Goal: Find specific page/section

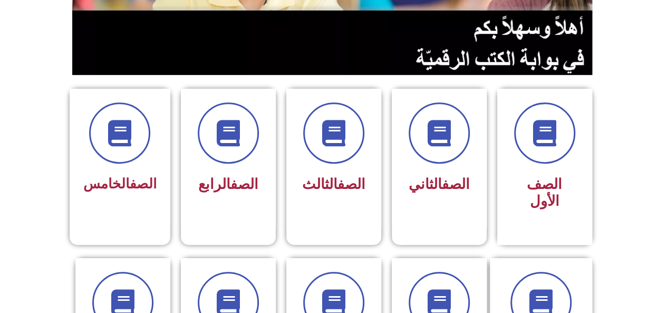
scroll to position [181, 0]
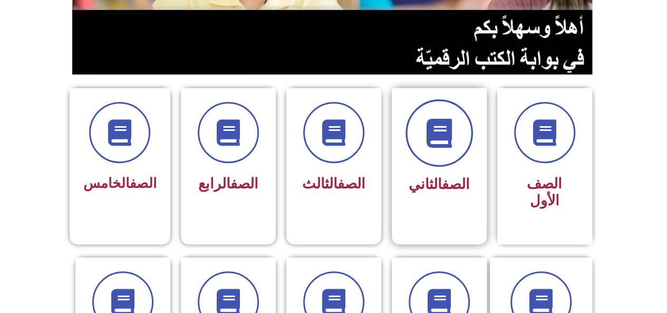
click at [415, 150] on span at bounding box center [440, 133] width 68 height 68
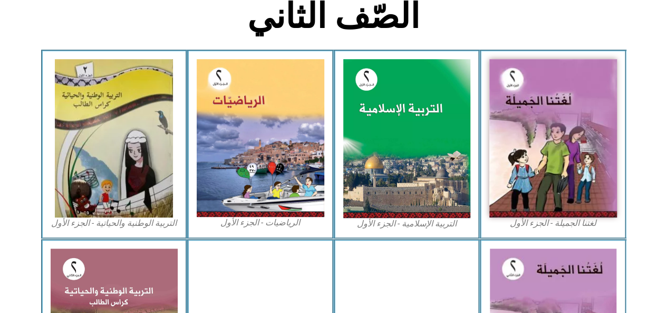
scroll to position [280, 0]
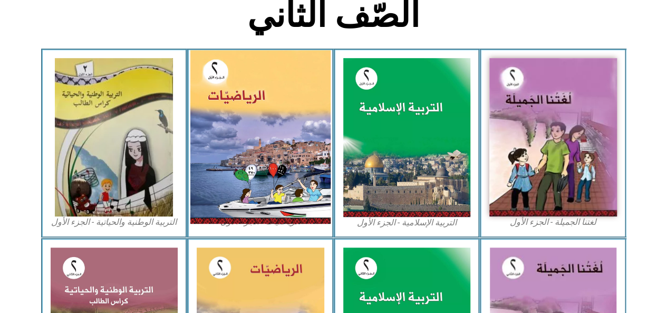
click at [242, 141] on img at bounding box center [260, 137] width 140 height 174
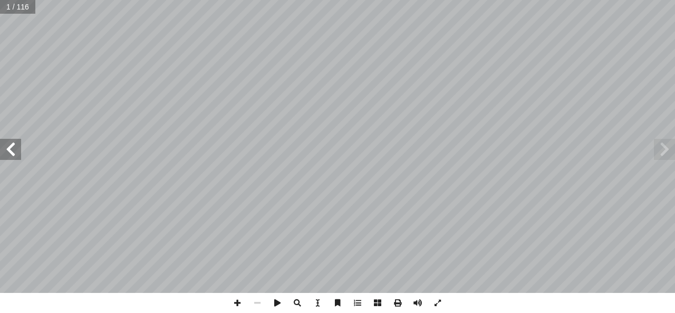
click at [17, 155] on span at bounding box center [10, 149] width 21 height 21
click at [15, 155] on span at bounding box center [10, 149] width 21 height 21
click at [18, 154] on span at bounding box center [10, 149] width 21 height 21
click at [18, 155] on span at bounding box center [10, 149] width 21 height 21
click at [17, 157] on span at bounding box center [10, 149] width 21 height 21
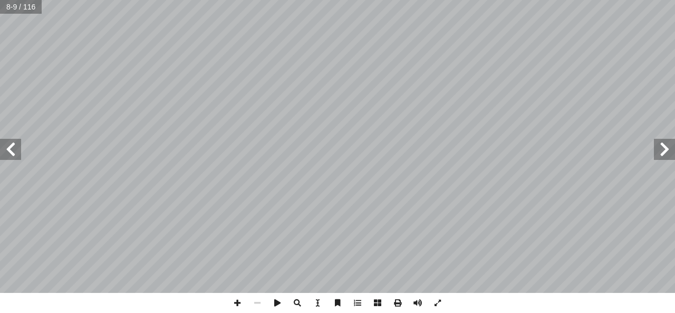
click at [20, 157] on span at bounding box center [10, 149] width 21 height 21
click at [18, 154] on span at bounding box center [10, 149] width 21 height 21
